Goal: Communication & Community: Answer question/provide support

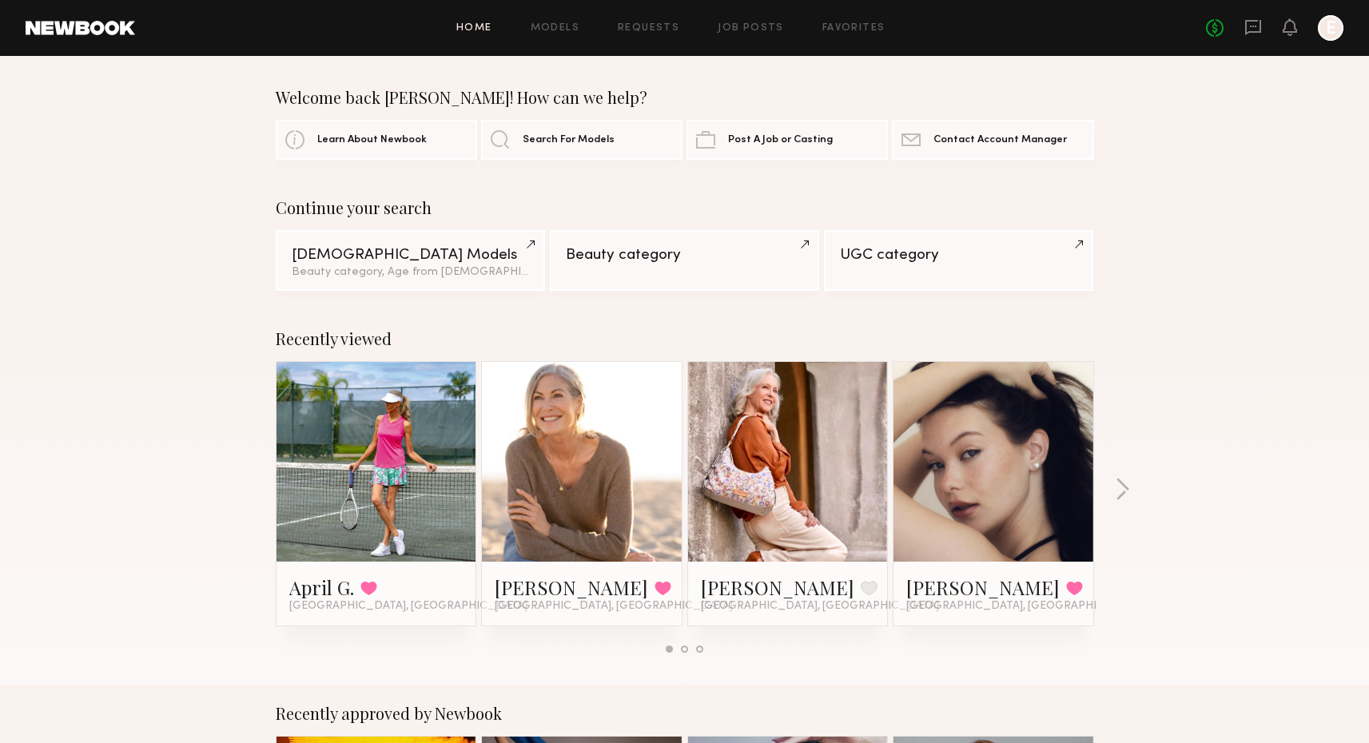
click at [1267, 28] on div "No fees up to $5,000 E" at bounding box center [1274, 28] width 137 height 26
click at [1256, 28] on icon at bounding box center [1253, 27] width 18 height 18
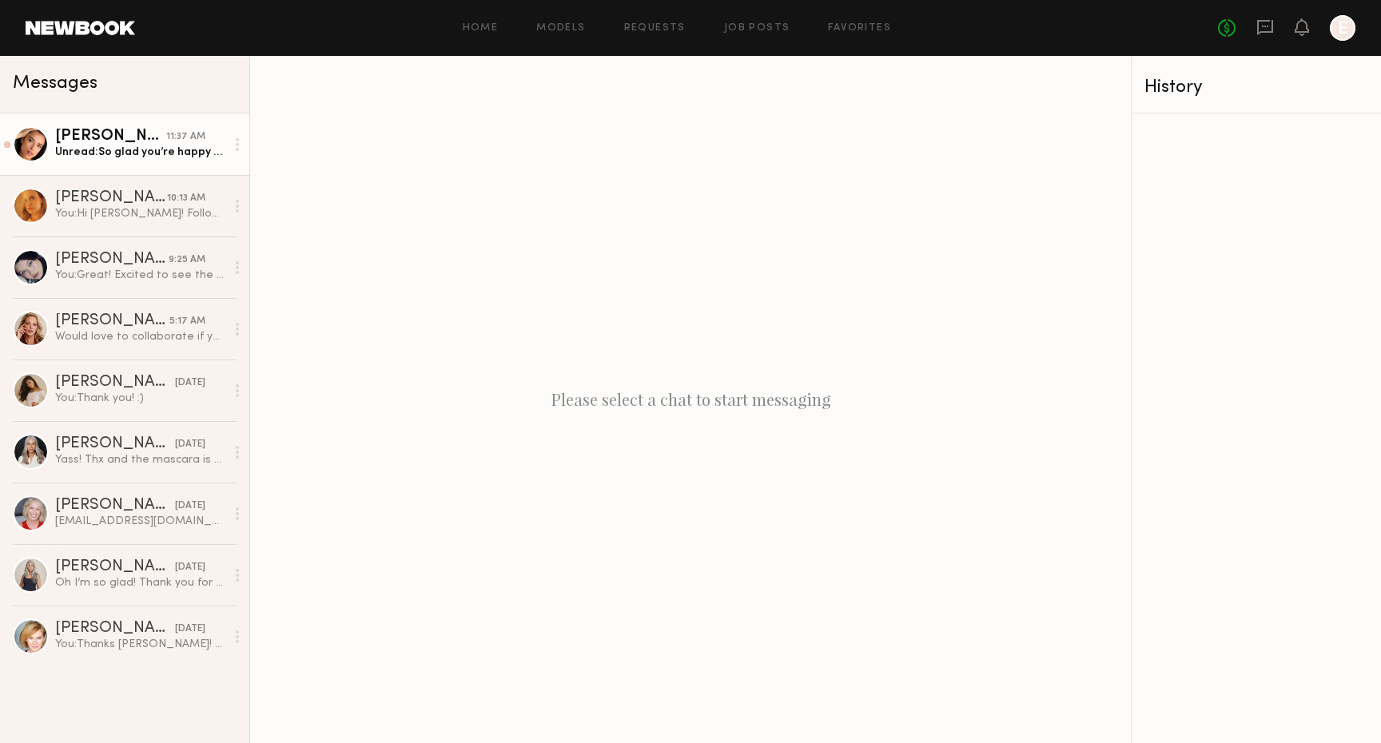
click at [161, 165] on link "[PERSON_NAME] 11:37 AM Unread: So glad you’re happy with it! I’d love to work w…" at bounding box center [124, 144] width 249 height 62
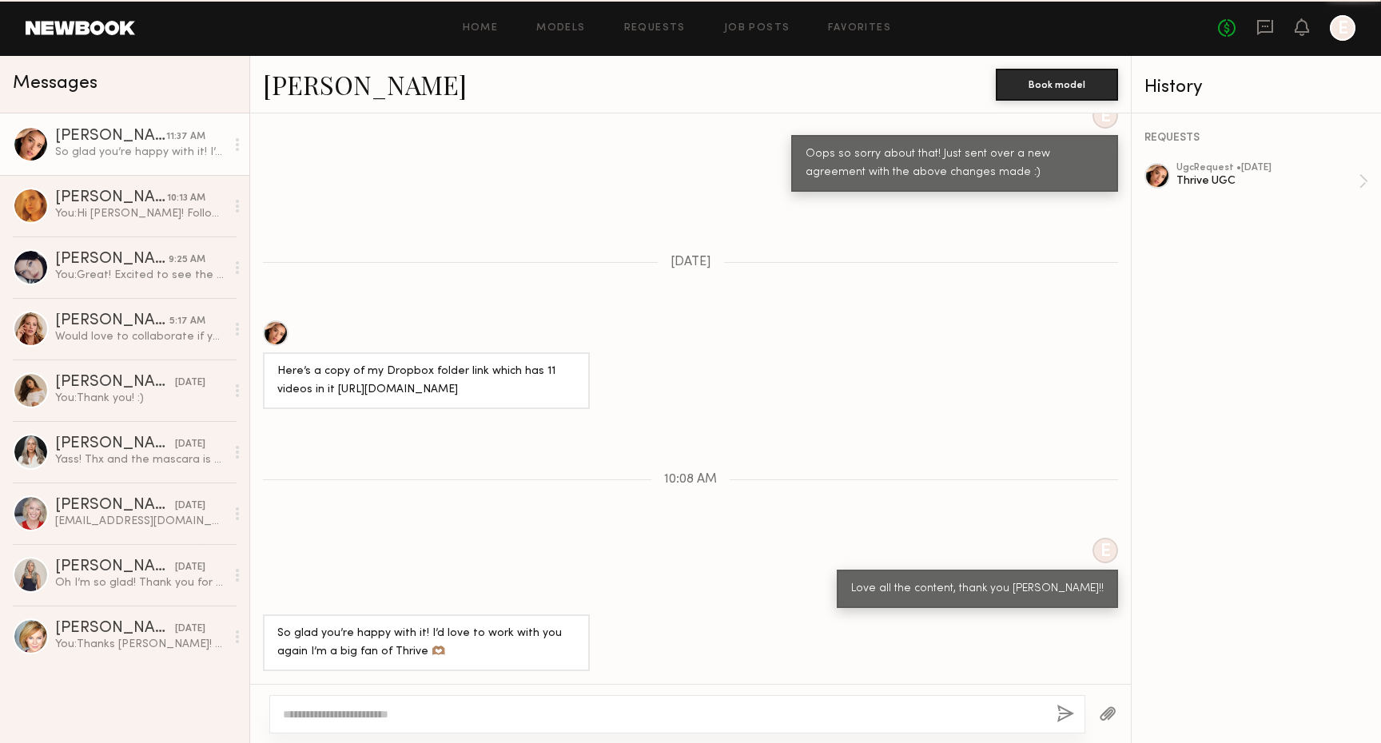
scroll to position [1013, 0]
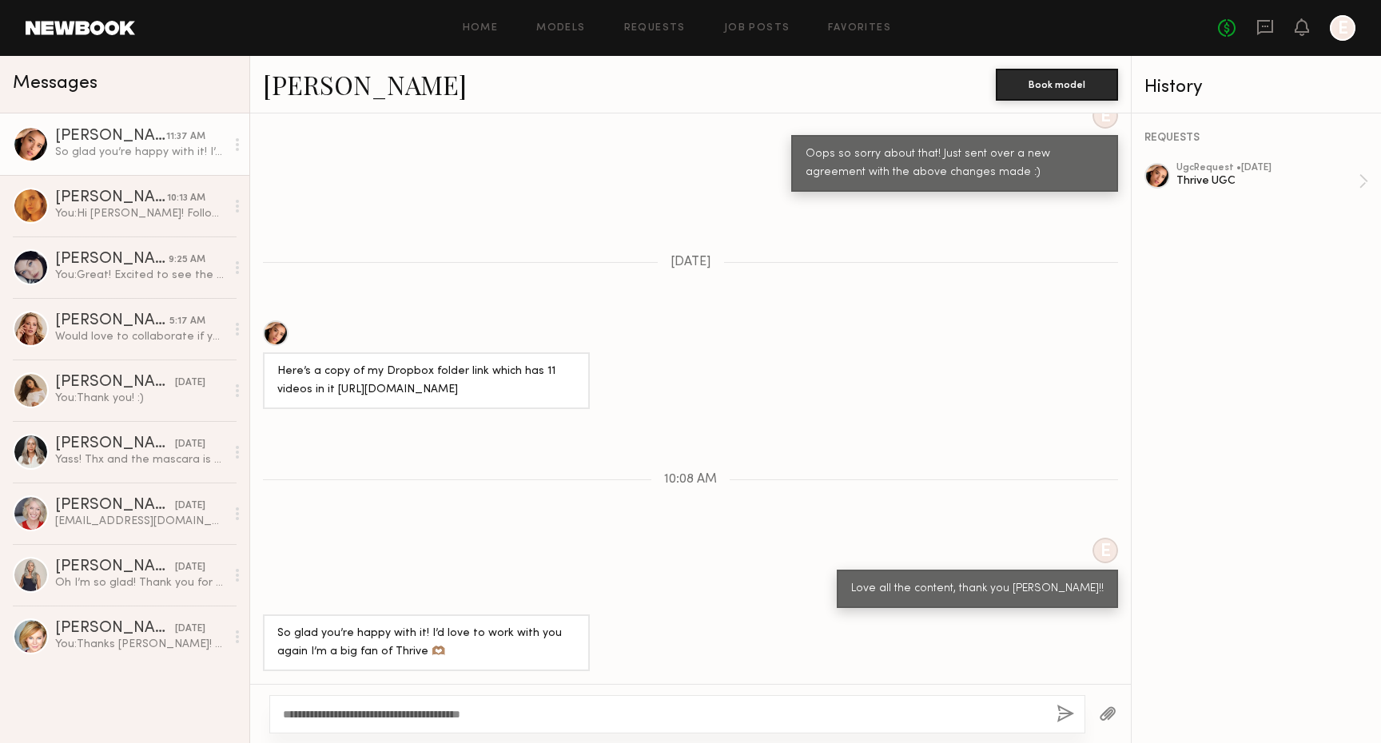
type textarea "**********"
click at [1063, 710] on button "button" at bounding box center [1066, 715] width 18 height 20
